Goal: Task Accomplishment & Management: Complete application form

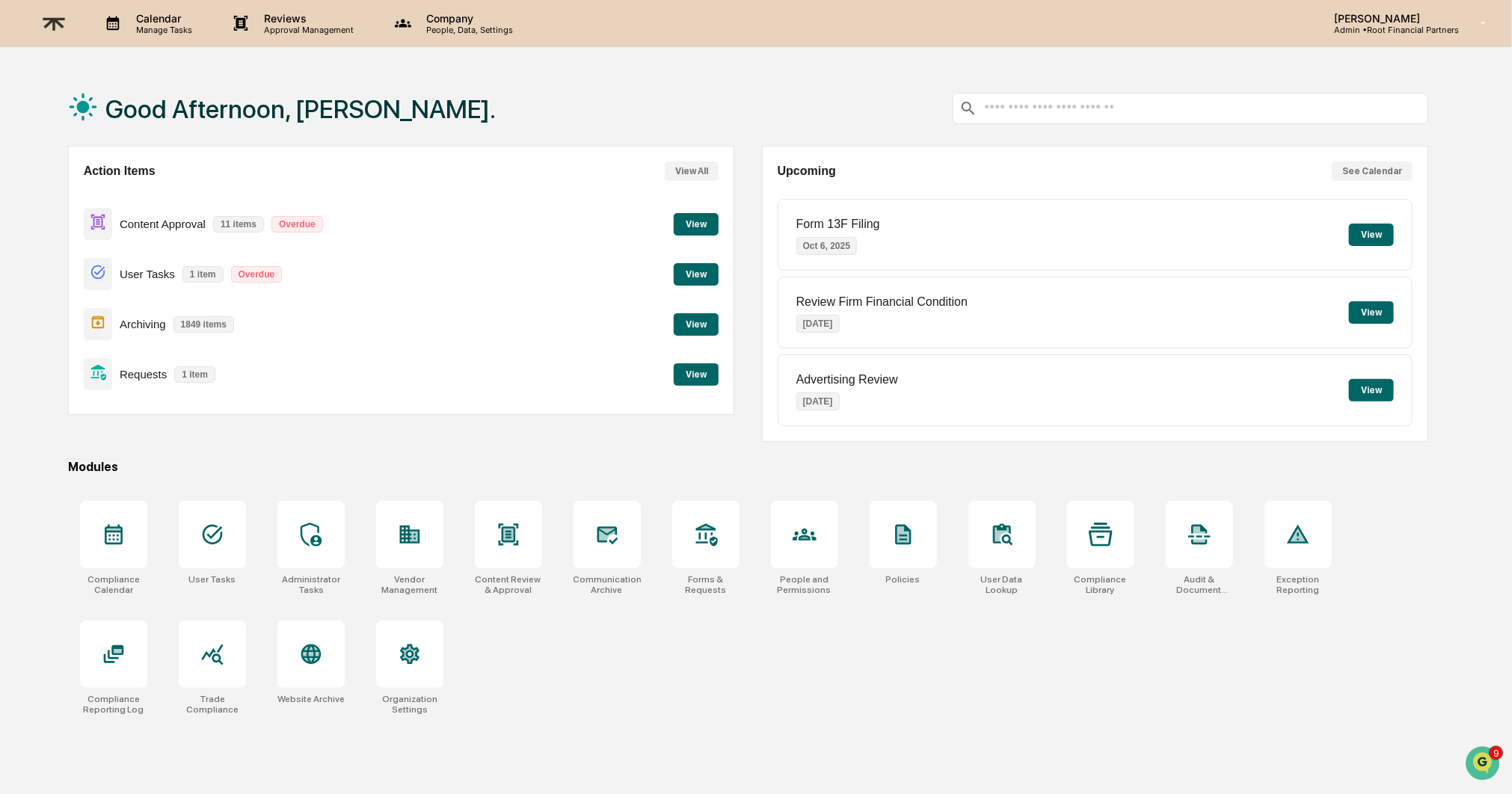
click at [524, 422] on div "Action Items View All Content Approval 11 items Overdue View User Tasks 1 item …" at bounding box center [402, 294] width 667 height 296
click at [697, 221] on button "View" at bounding box center [696, 224] width 45 height 23
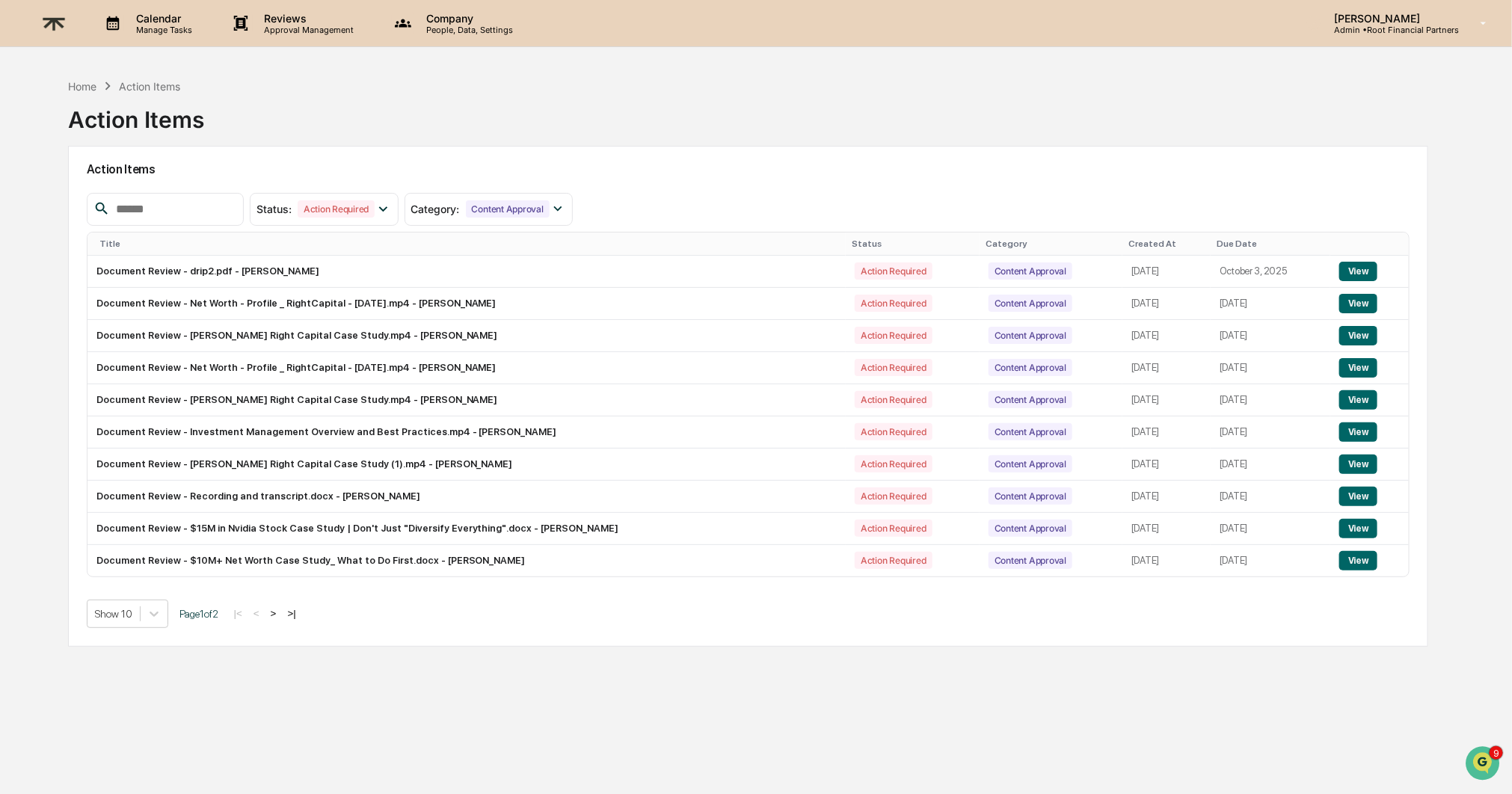
click at [281, 615] on button ">" at bounding box center [273, 613] width 15 height 12
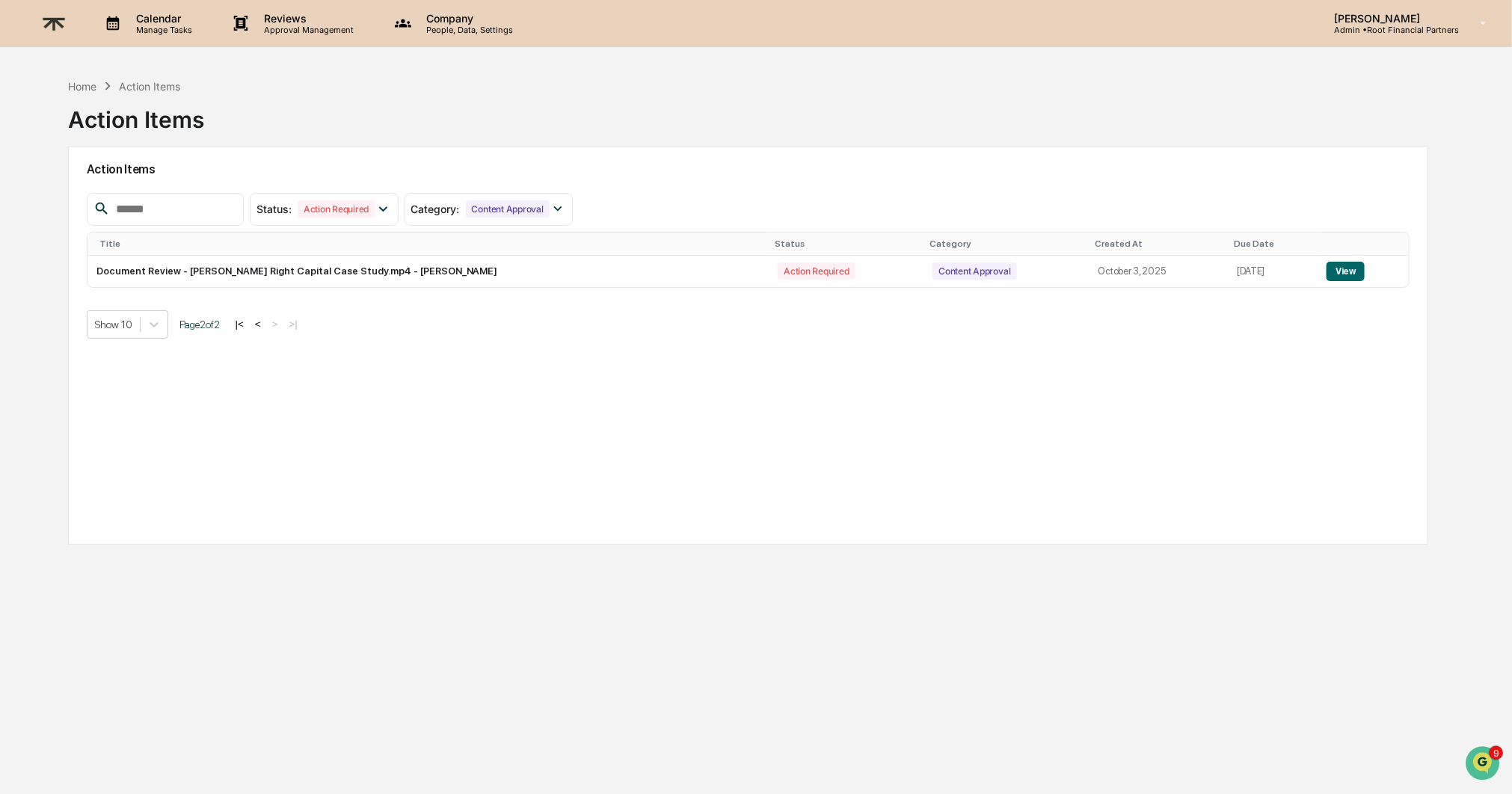
click at [266, 323] on button "<" at bounding box center [257, 324] width 15 height 12
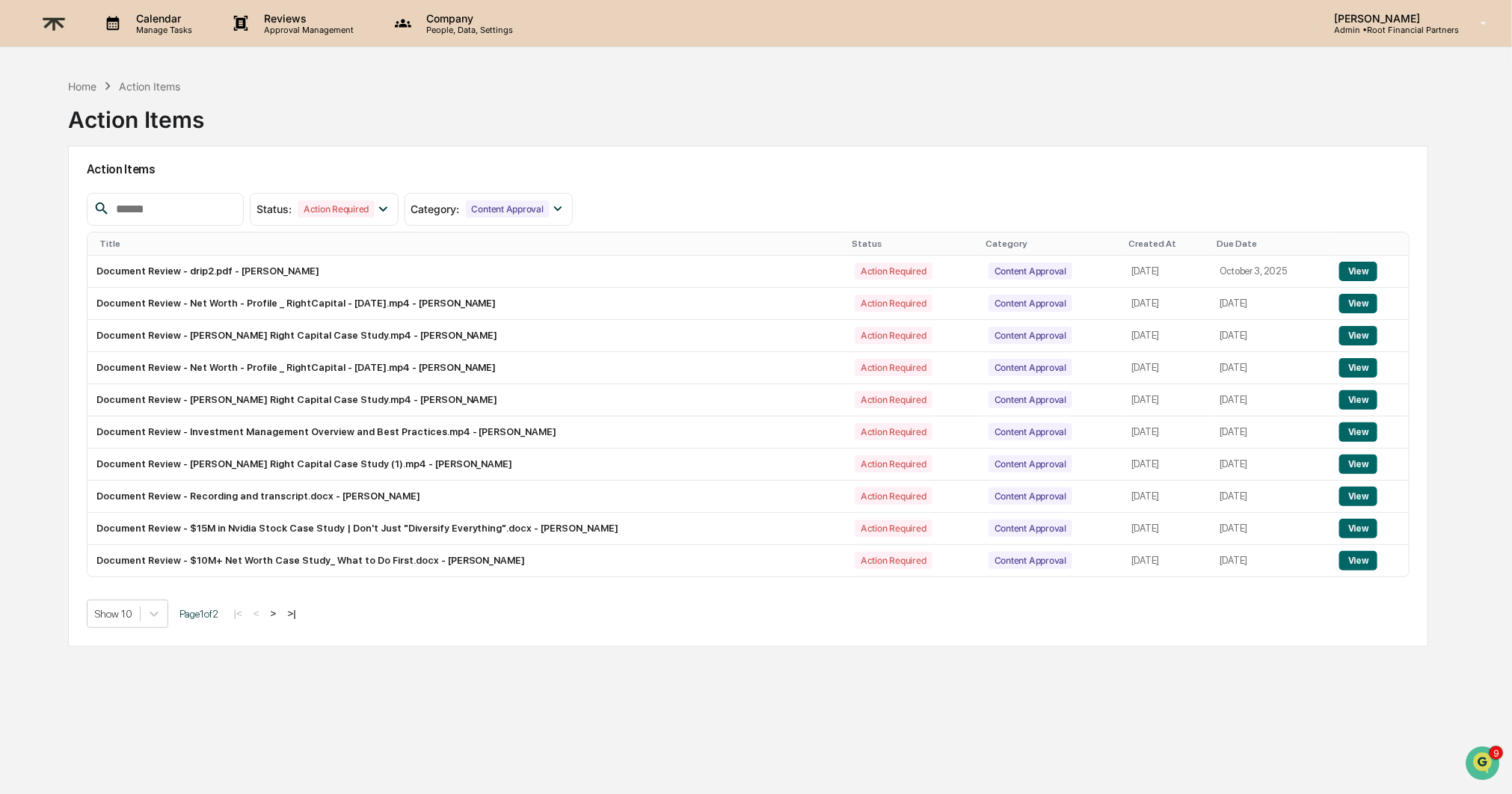
click at [1361, 431] on button "View" at bounding box center [1358, 432] width 38 height 19
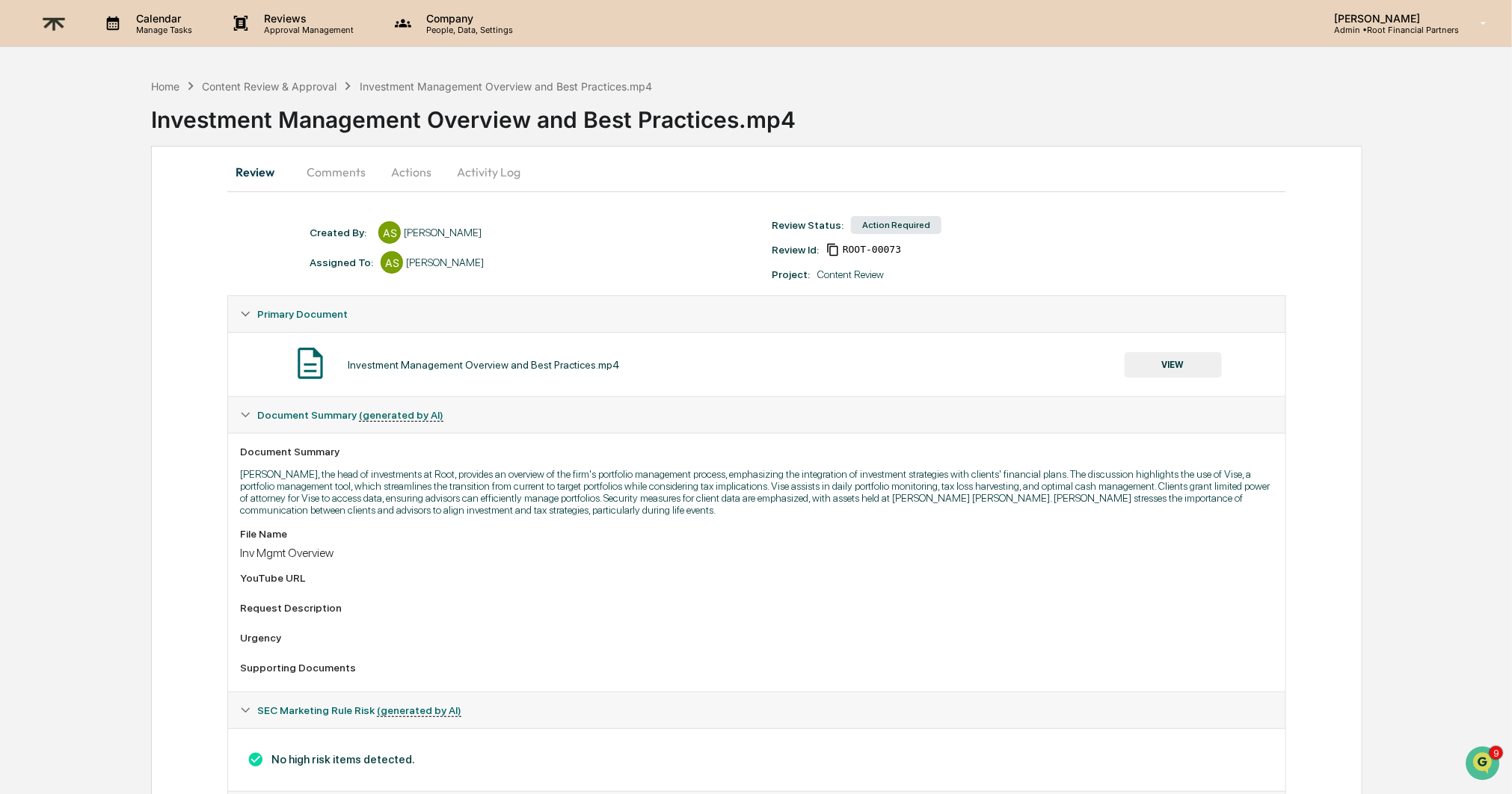
click at [319, 172] on button "Comments" at bounding box center [336, 172] width 83 height 36
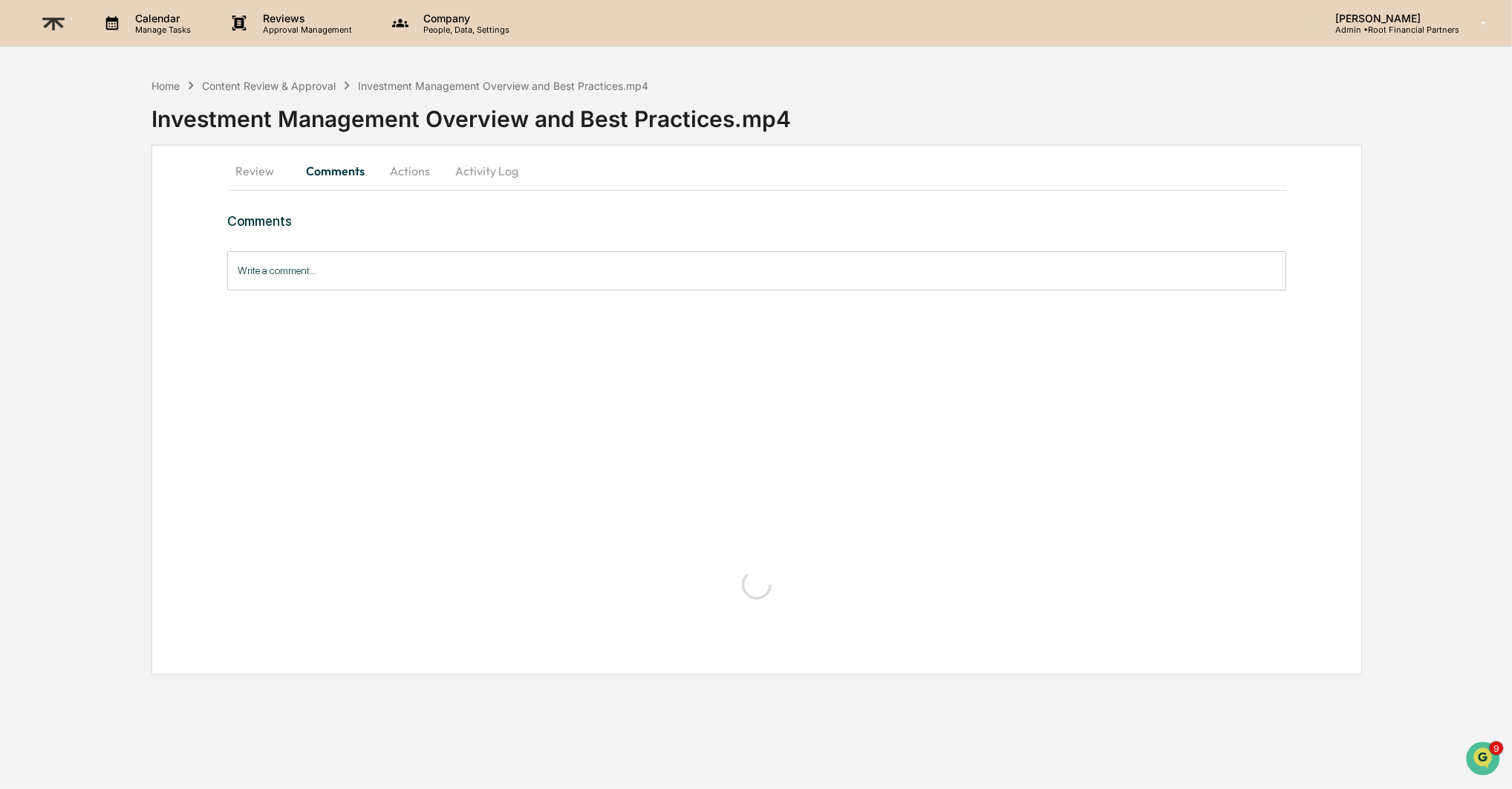
click at [415, 167] on button "Actions" at bounding box center [410, 171] width 67 height 36
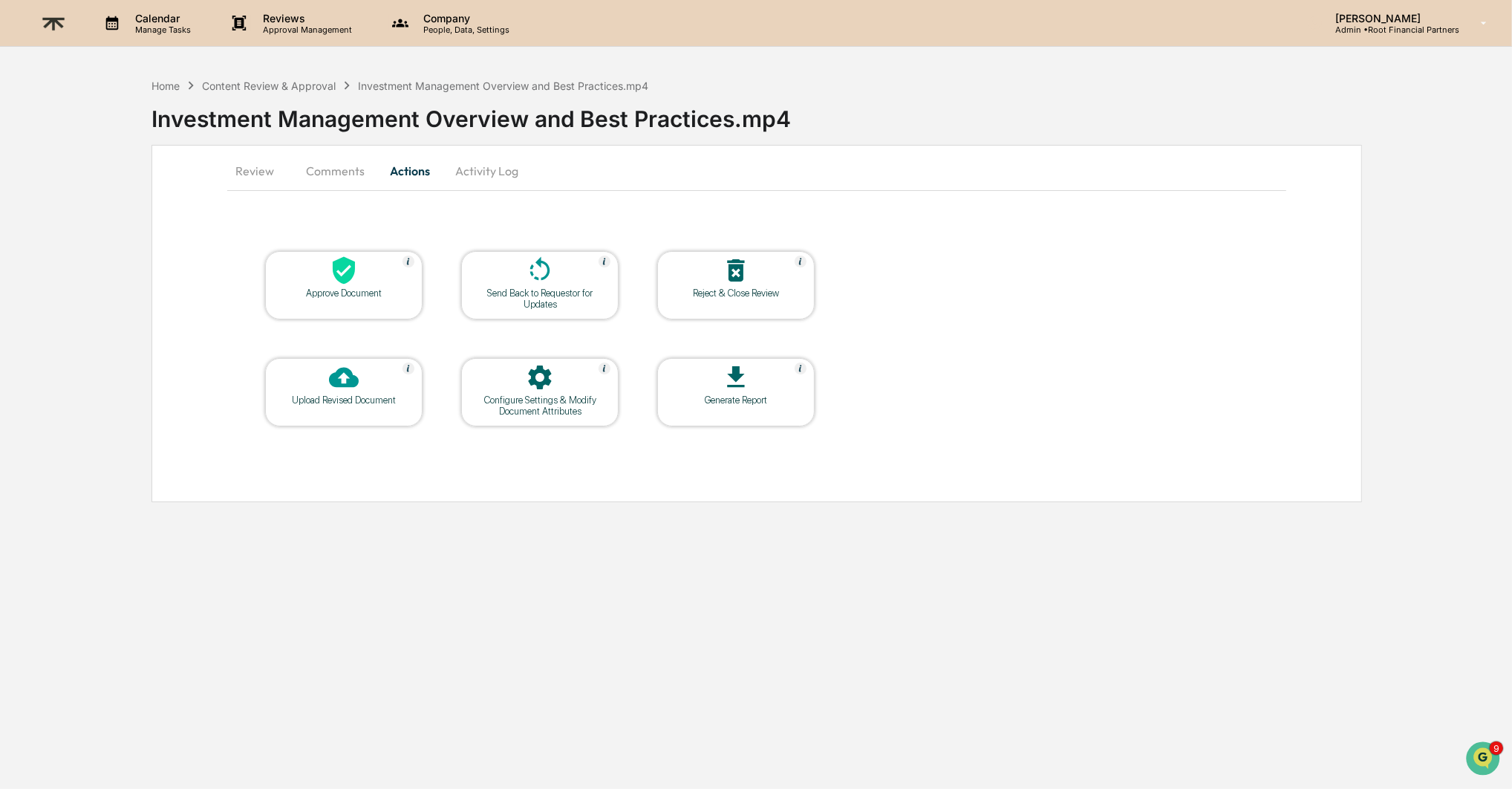
click at [345, 278] on icon at bounding box center [343, 271] width 22 height 28
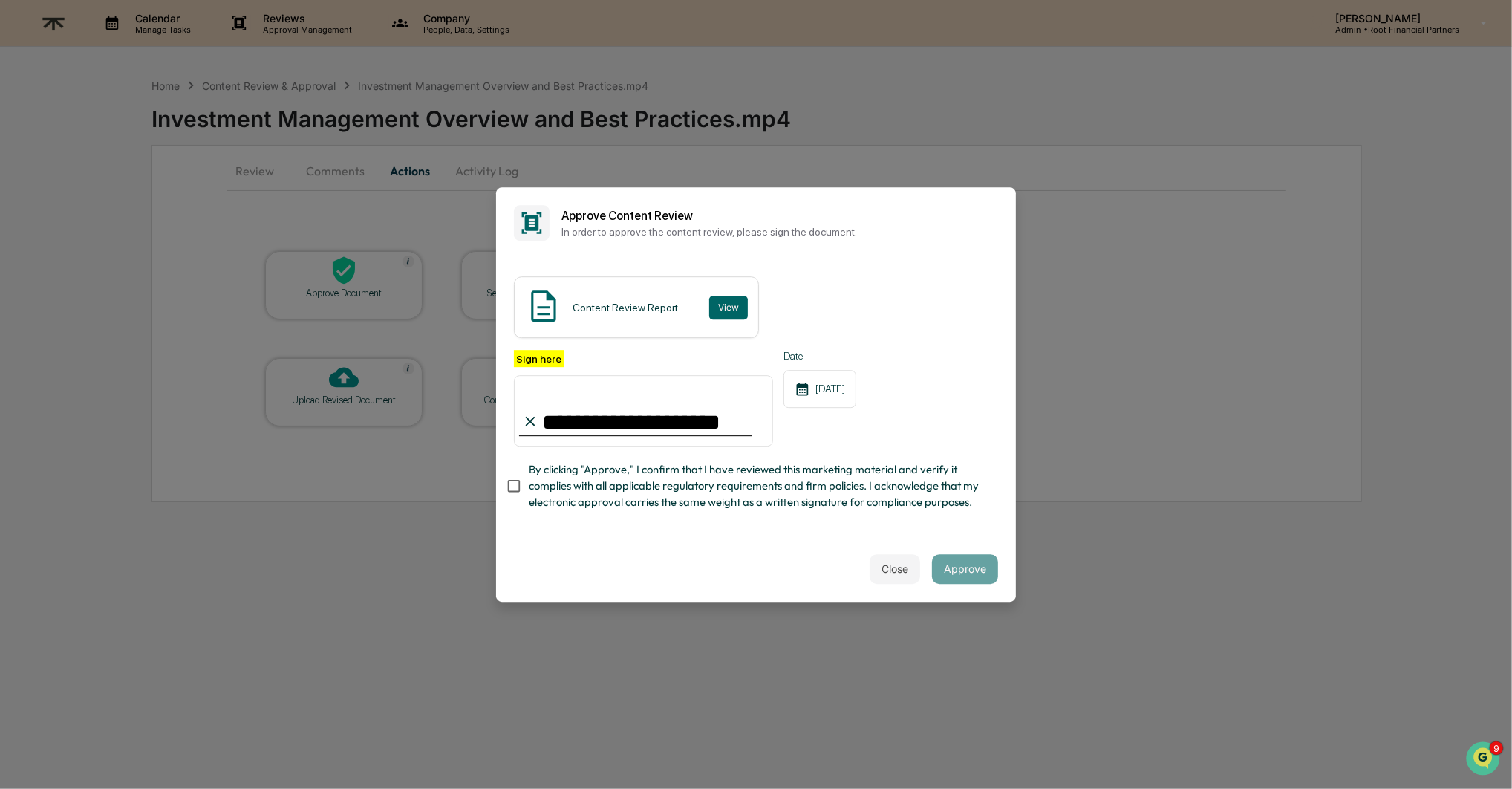
type input "**********"
drag, startPoint x: 640, startPoint y: 461, endPoint x: 778, endPoint y: 504, distance: 144.5
click at [641, 462] on span "By clicking "Approve," I confirm that I have reviewed this marketing material a…" at bounding box center [757, 486] width 458 height 49
click at [956, 582] on button "Approve" at bounding box center [966, 569] width 66 height 29
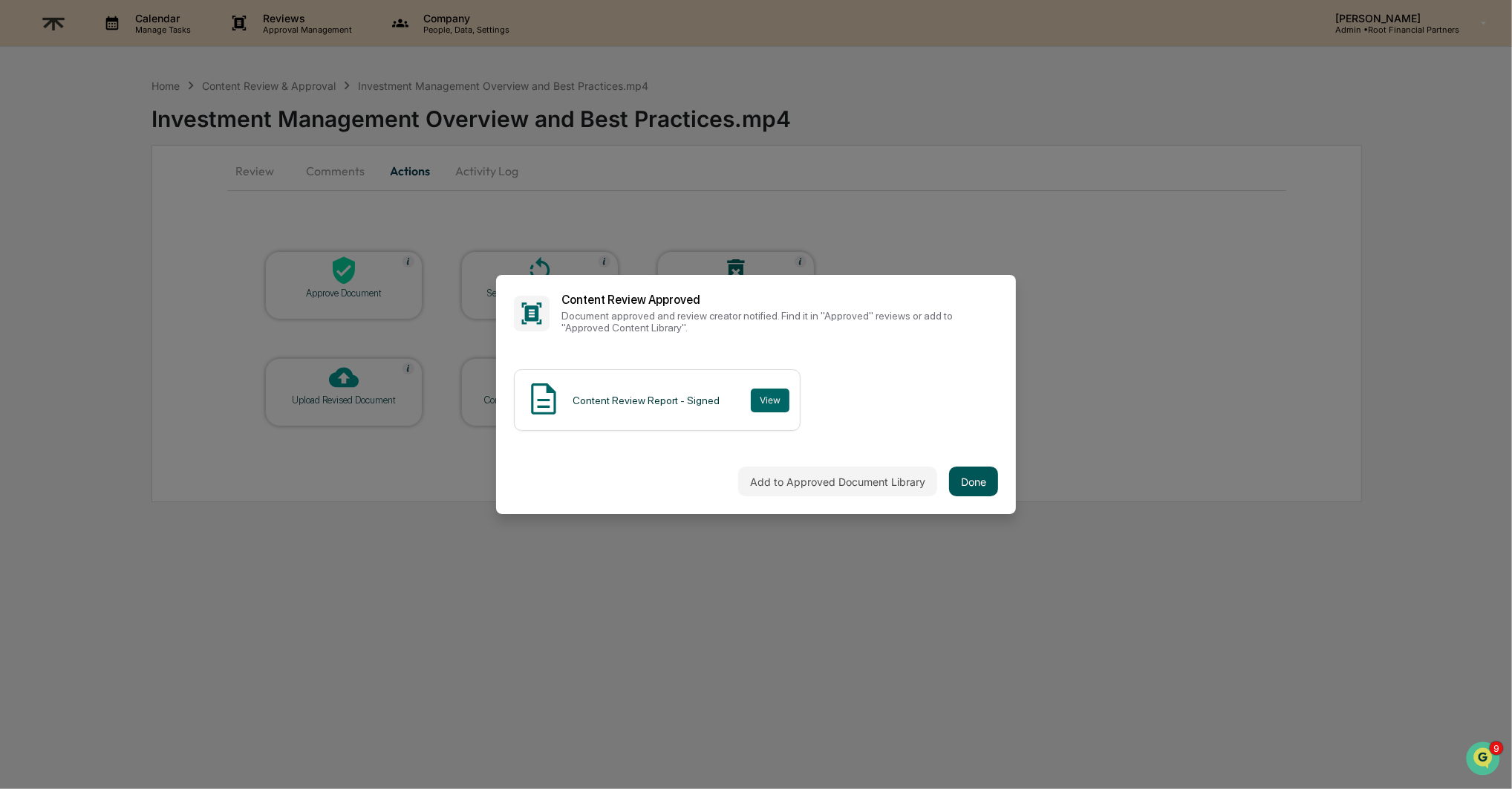
click at [971, 474] on button "Done" at bounding box center [974, 481] width 49 height 29
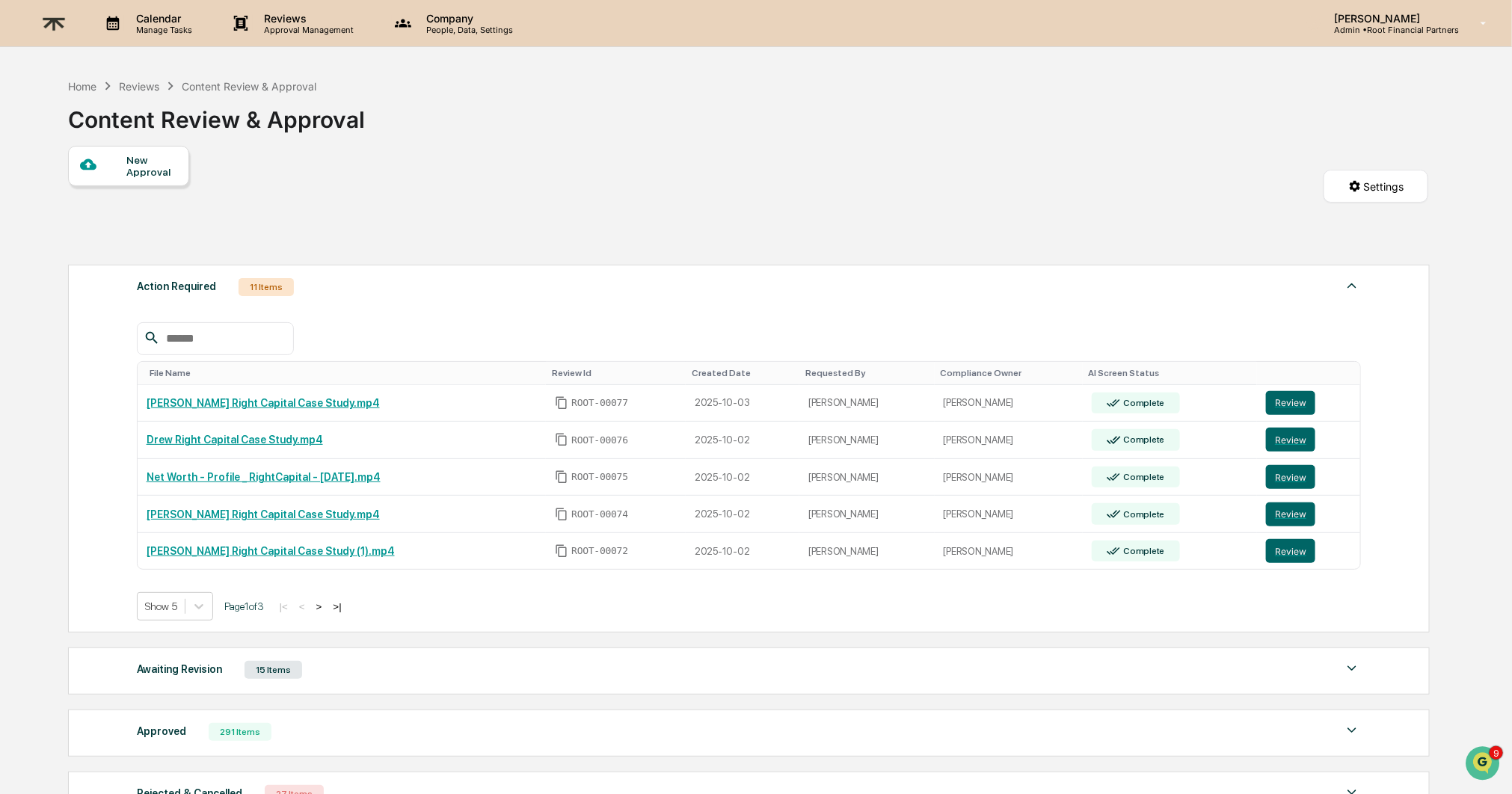
click at [327, 604] on button ">" at bounding box center [319, 607] width 15 height 12
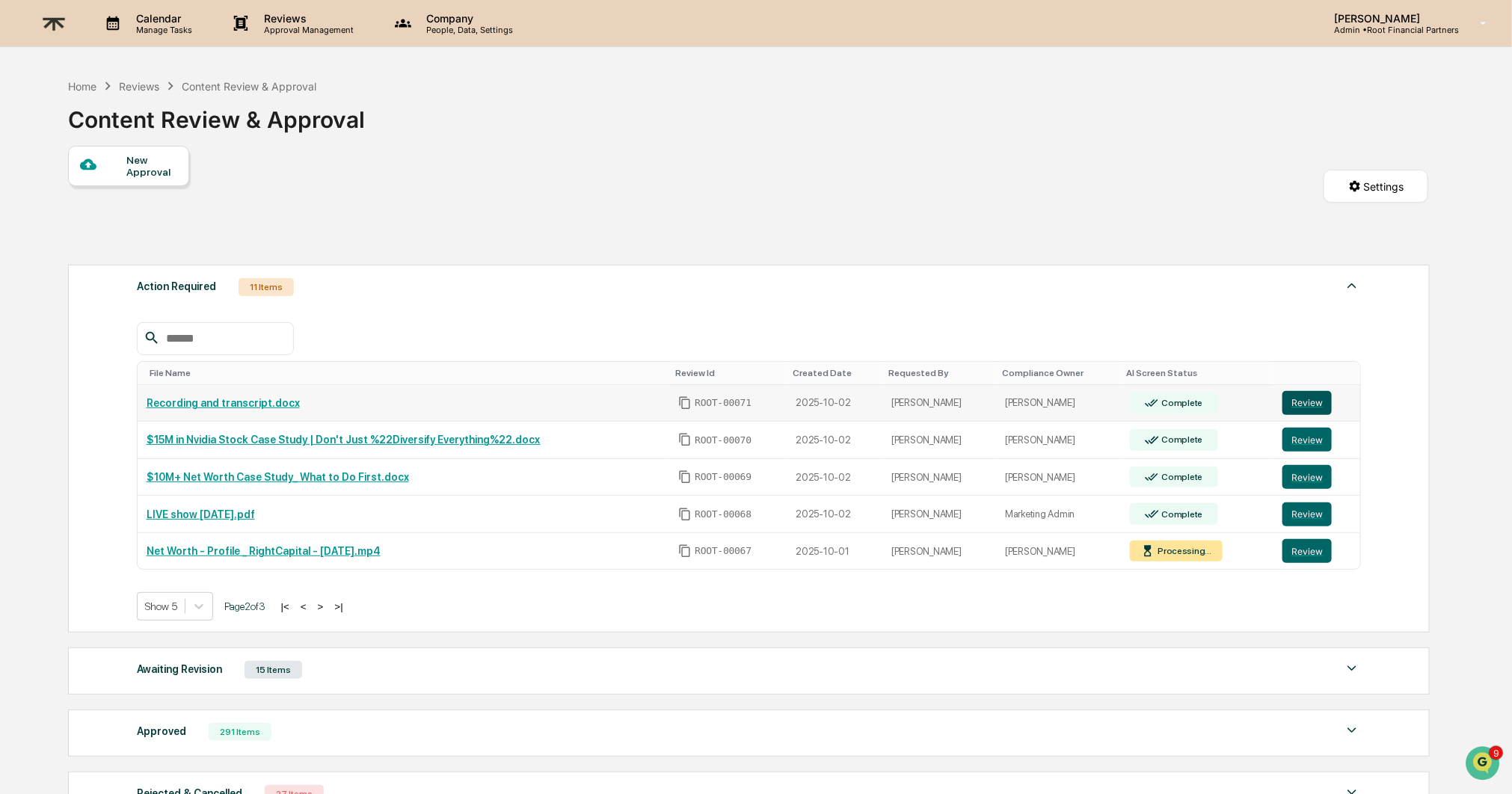
click at [1312, 400] on button "Review" at bounding box center [1307, 402] width 50 height 24
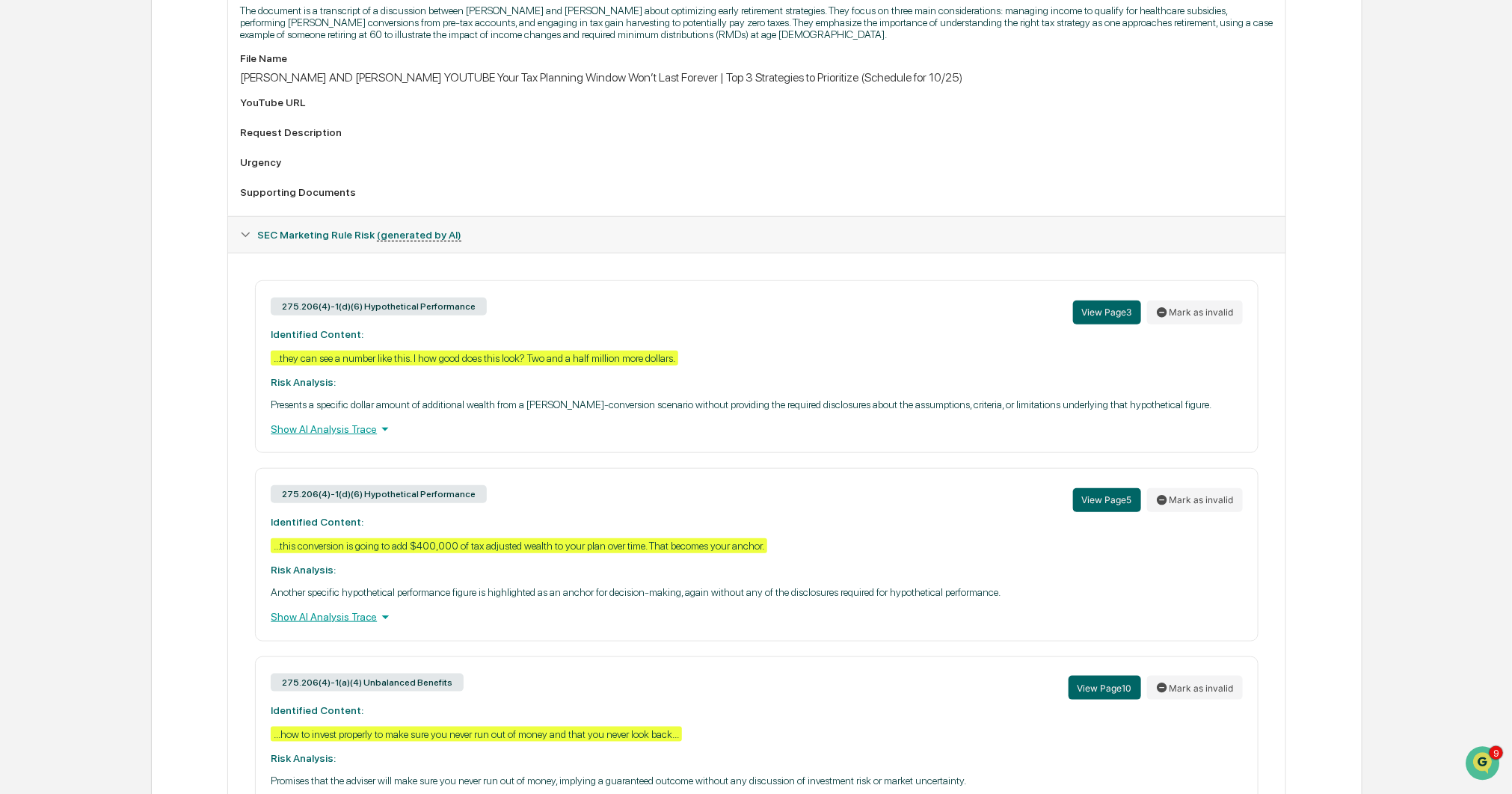
scroll to position [590, 0]
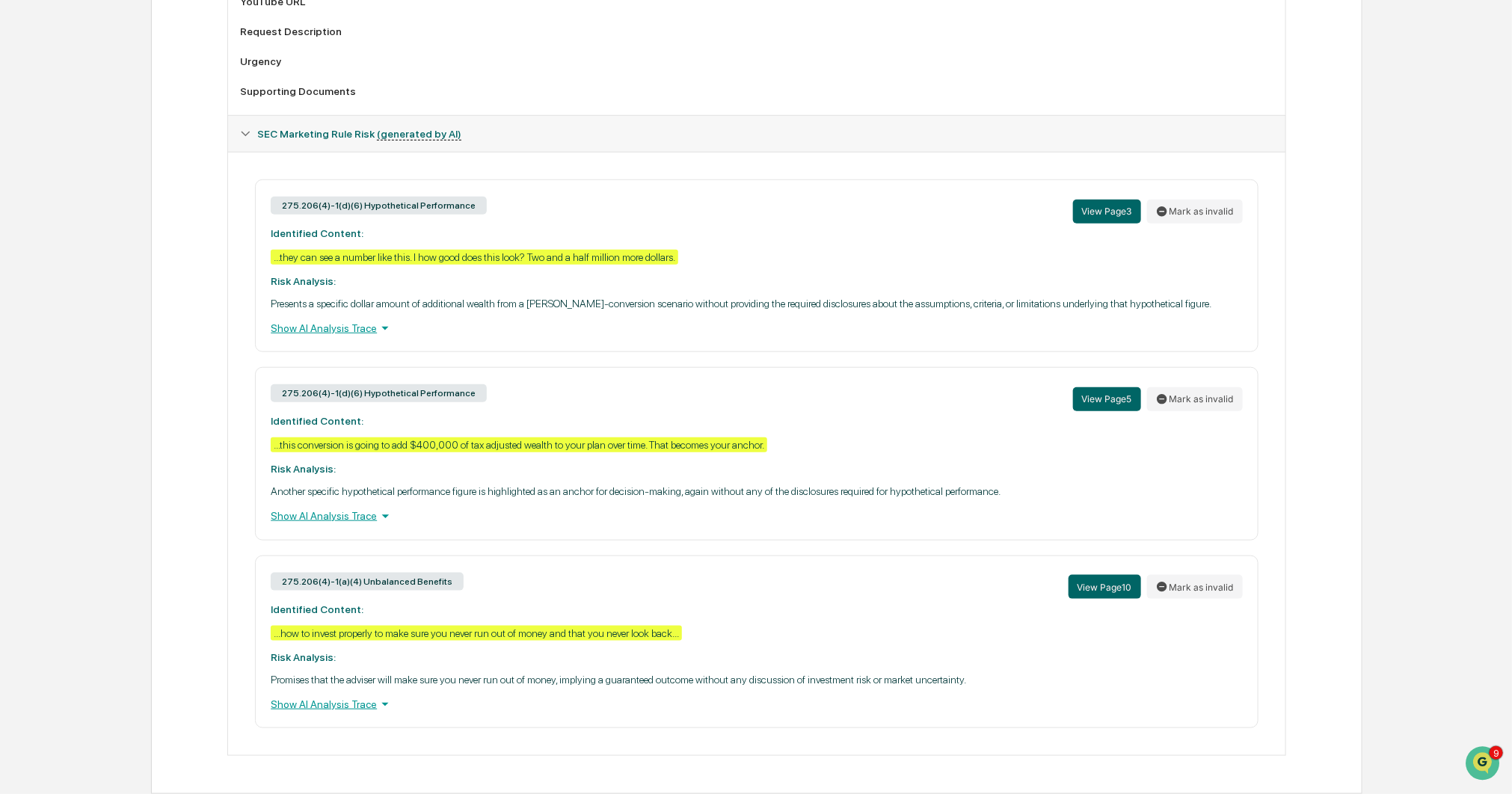
click at [366, 515] on div "Show AI Analysis Trace" at bounding box center [756, 515] width 971 height 16
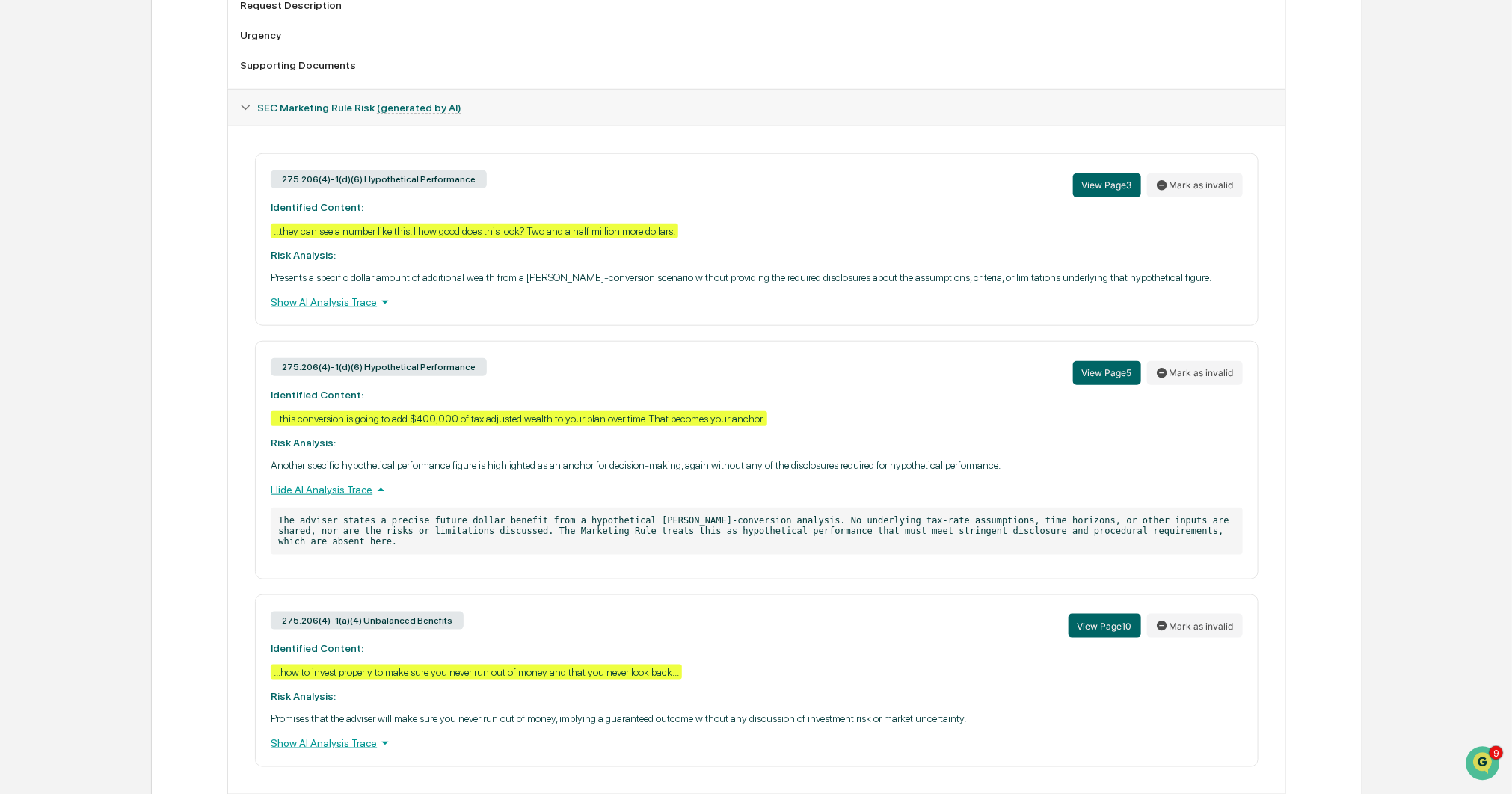
scroll to position [656, 0]
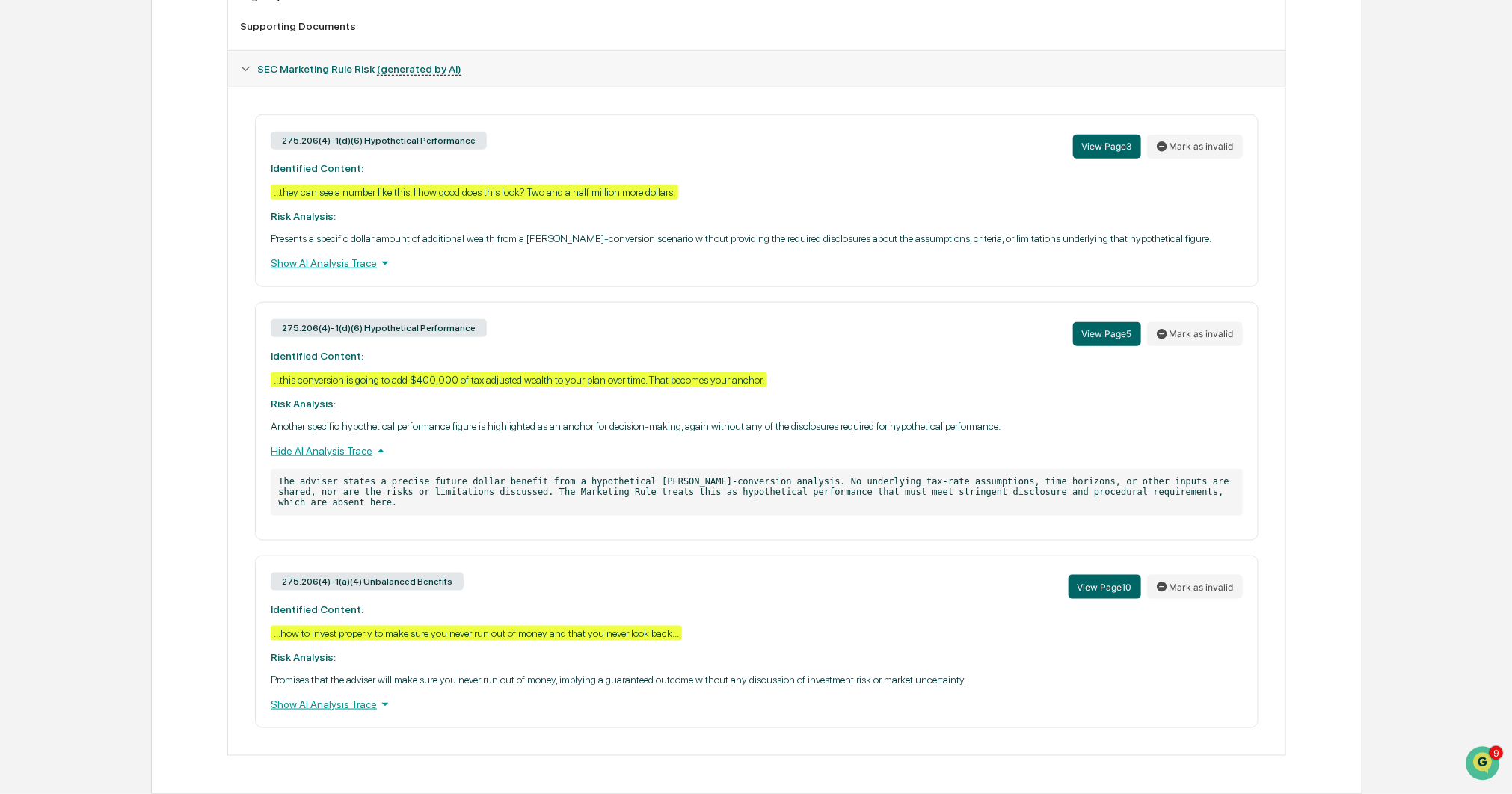
click at [328, 708] on div "Show AI Analysis Trace" at bounding box center [756, 704] width 971 height 16
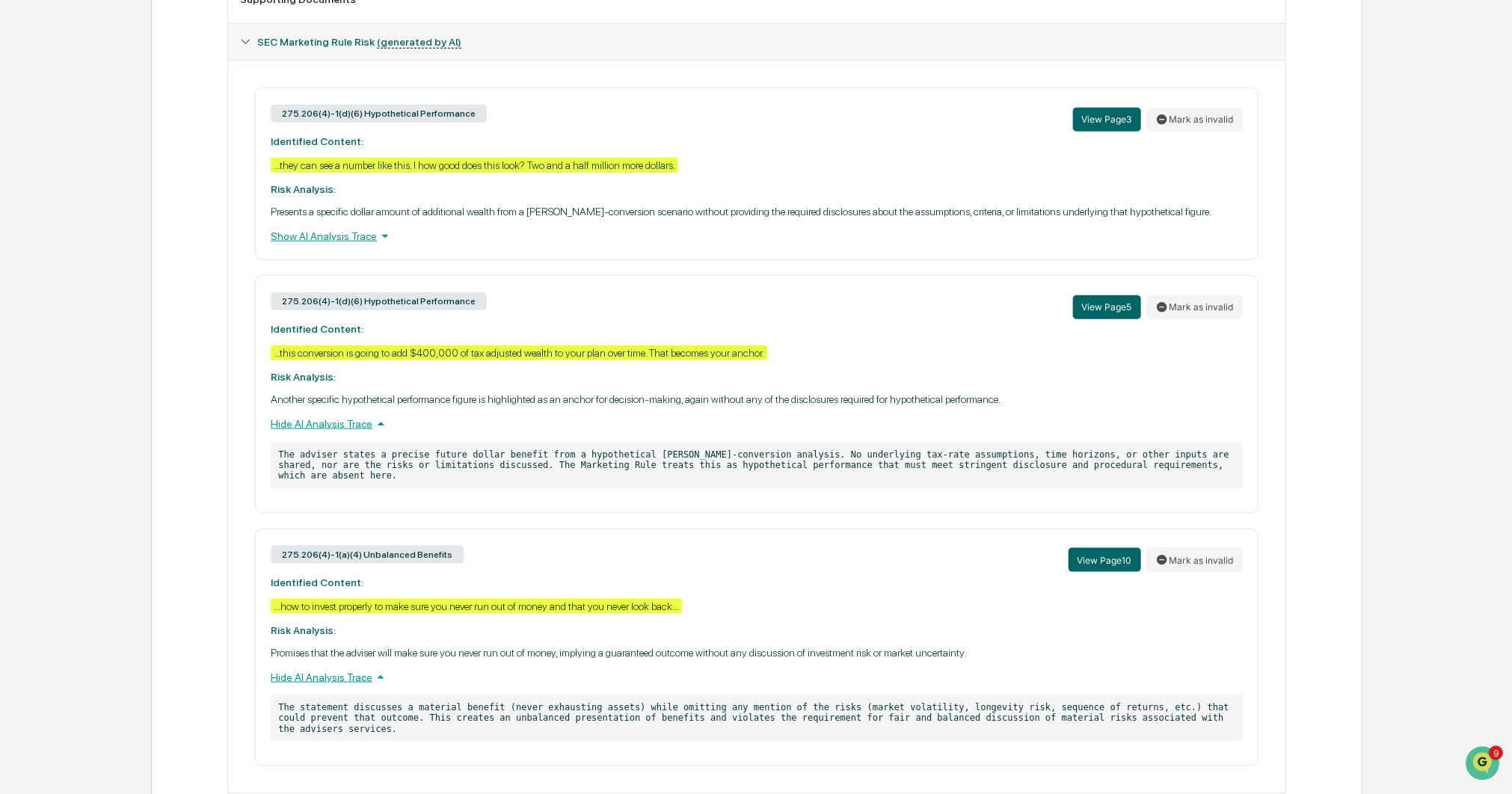
scroll to position [722, 0]
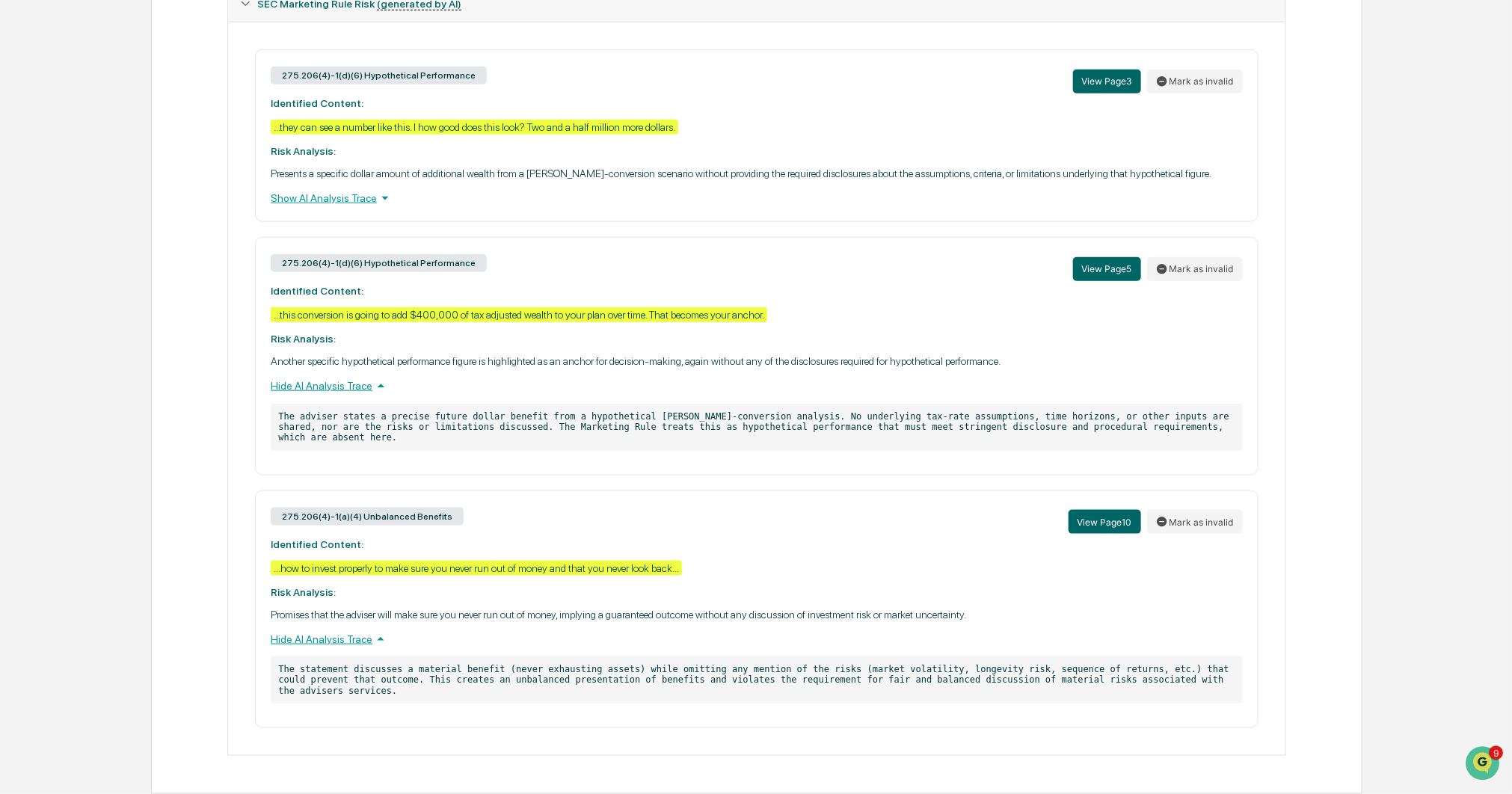
click at [371, 193] on div "Show AI Analysis Trace" at bounding box center [756, 197] width 971 height 16
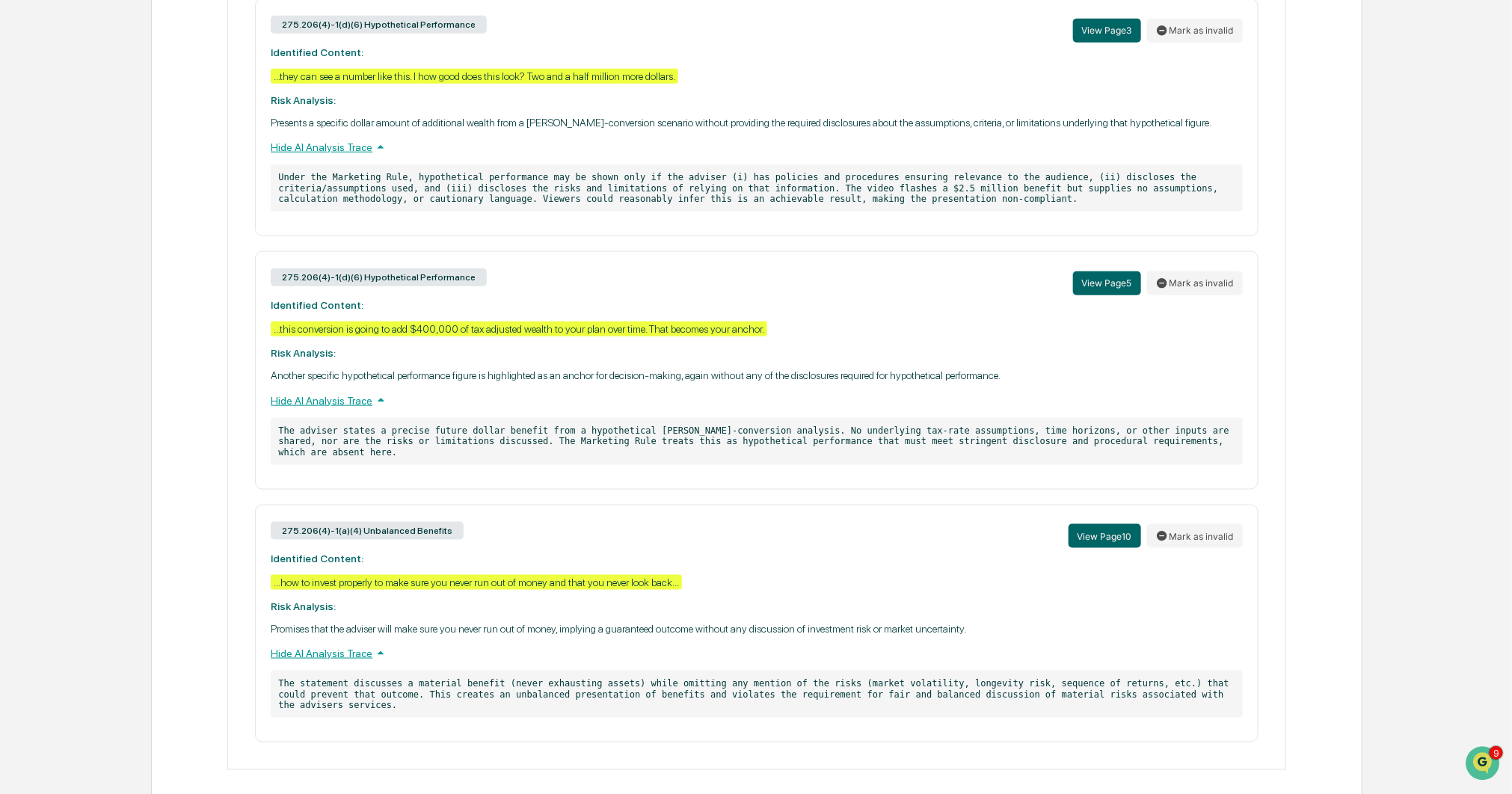
scroll to position [757, 0]
